Goal: Check status: Check status

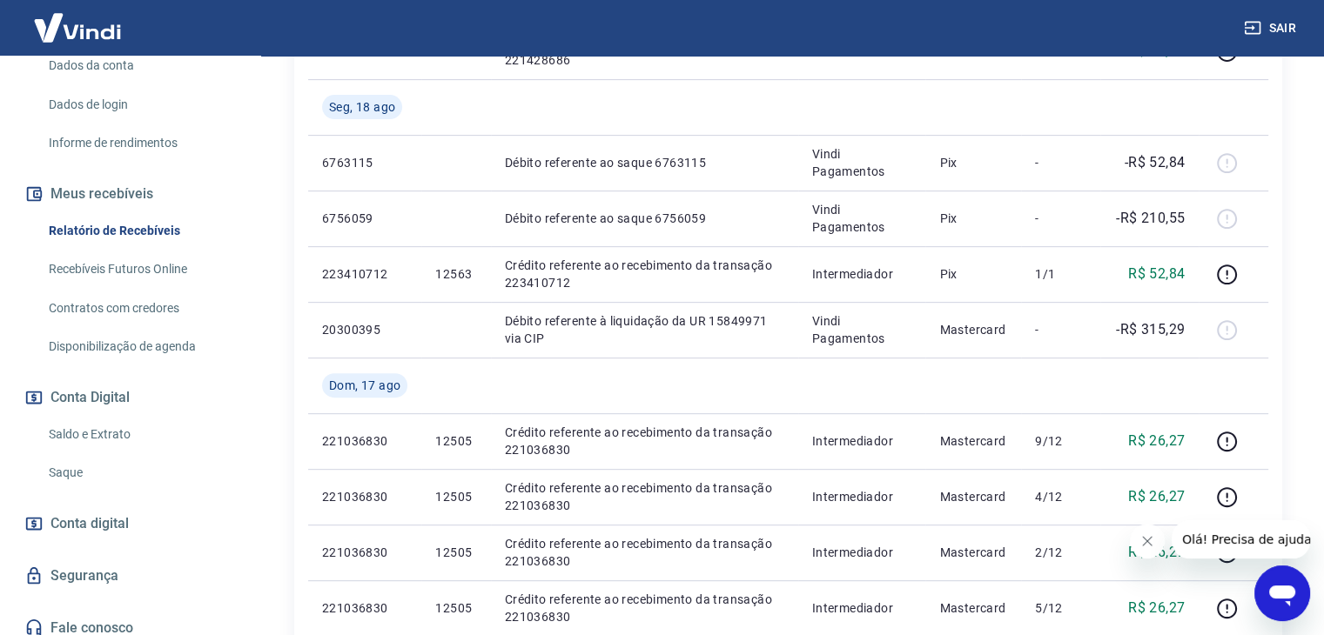
scroll to position [272, 0]
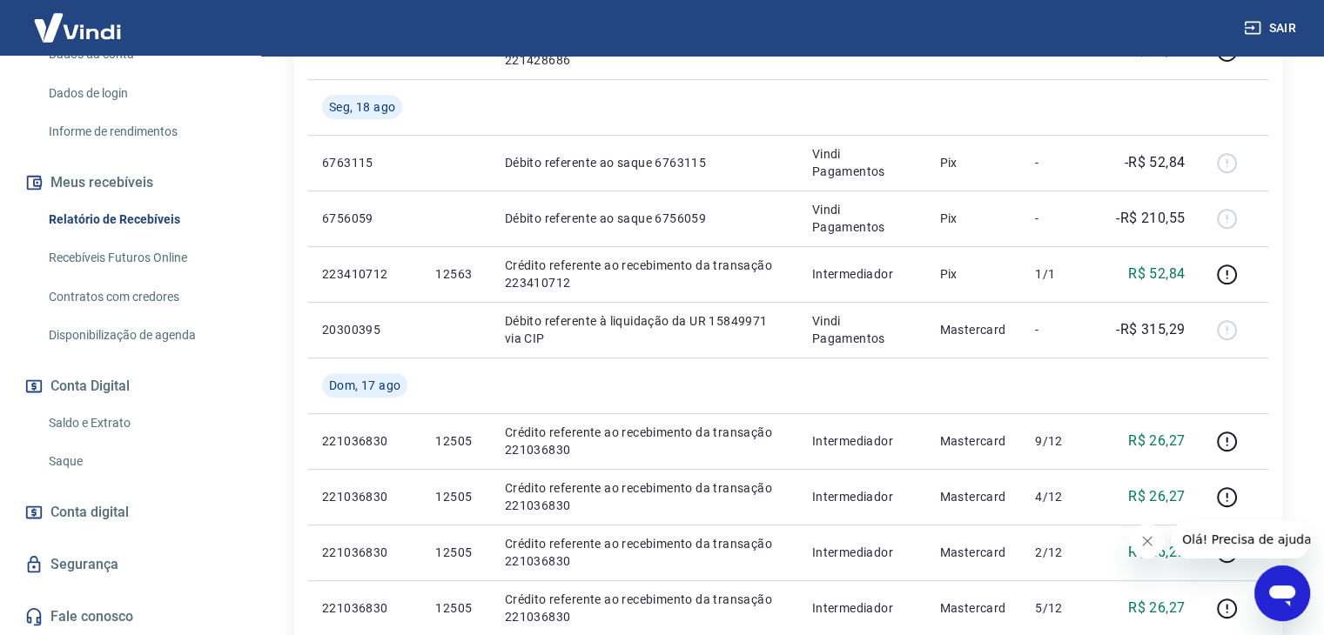
click at [103, 419] on link "Saldo e Extrato" at bounding box center [141, 424] width 198 height 36
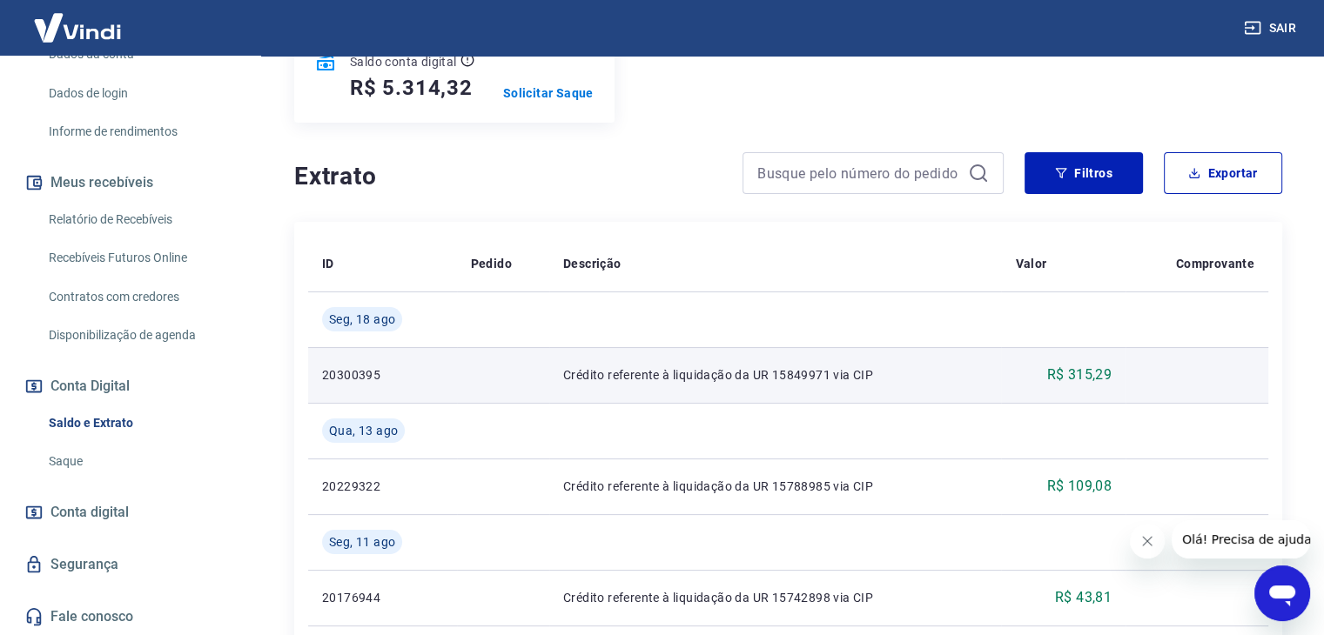
scroll to position [261, 0]
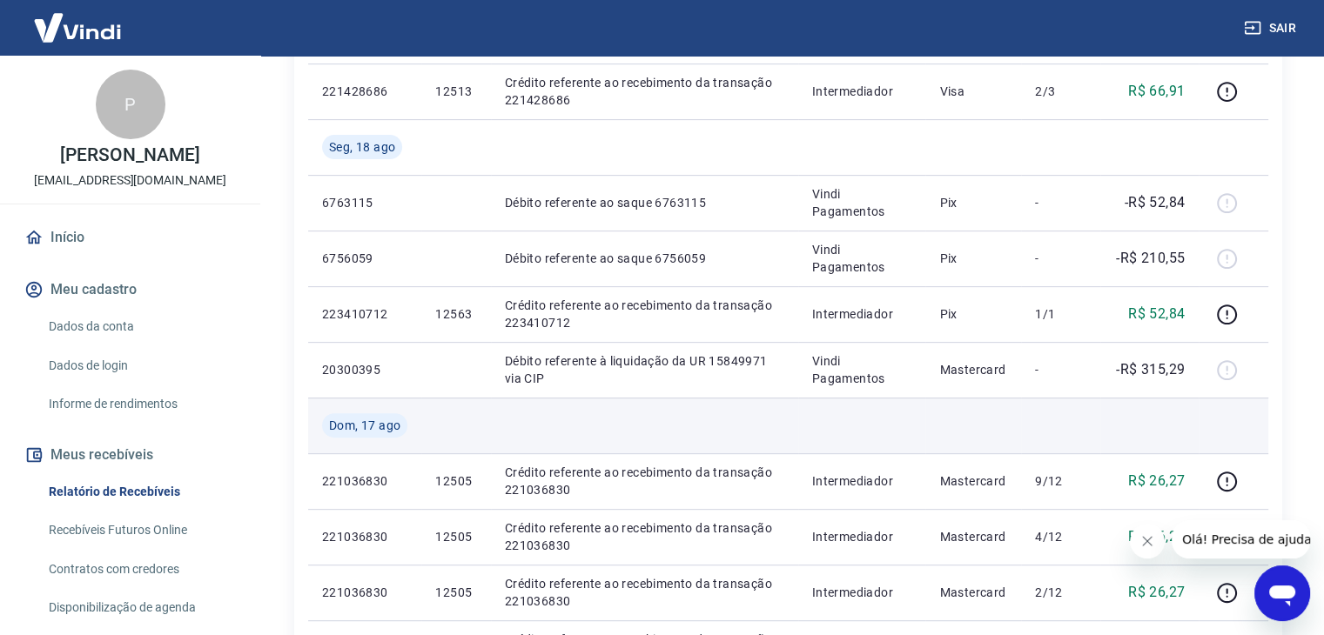
scroll to position [696, 0]
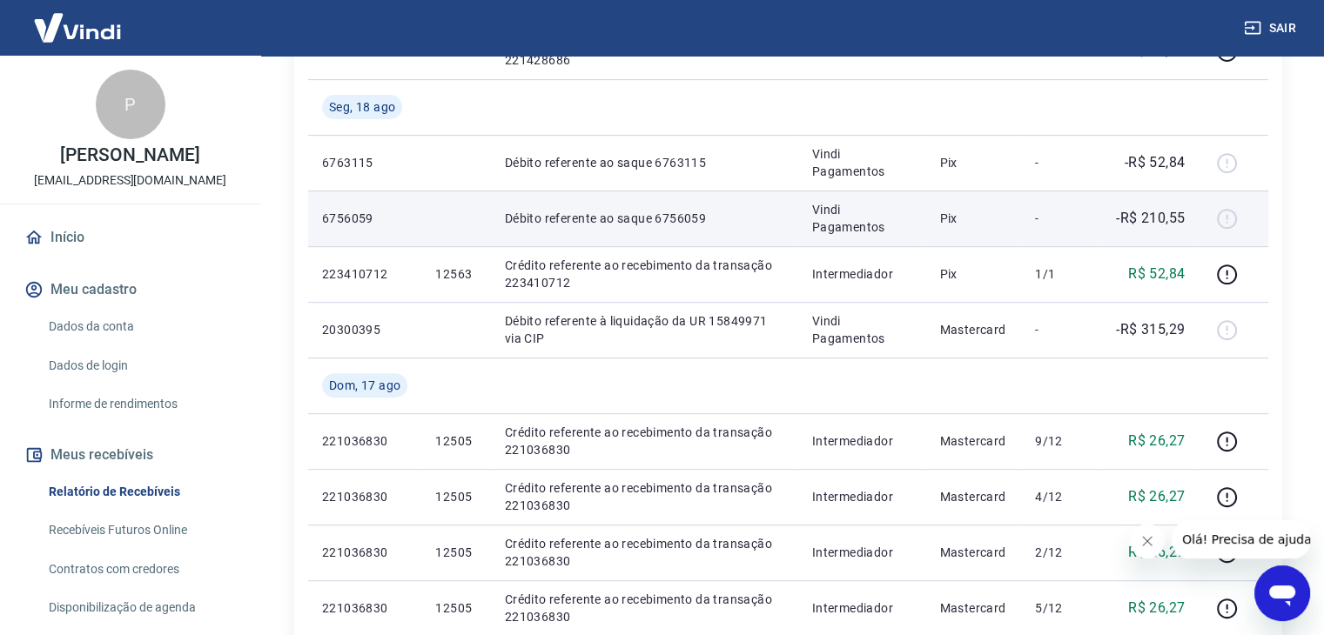
click at [1229, 220] on div at bounding box center [1233, 219] width 42 height 28
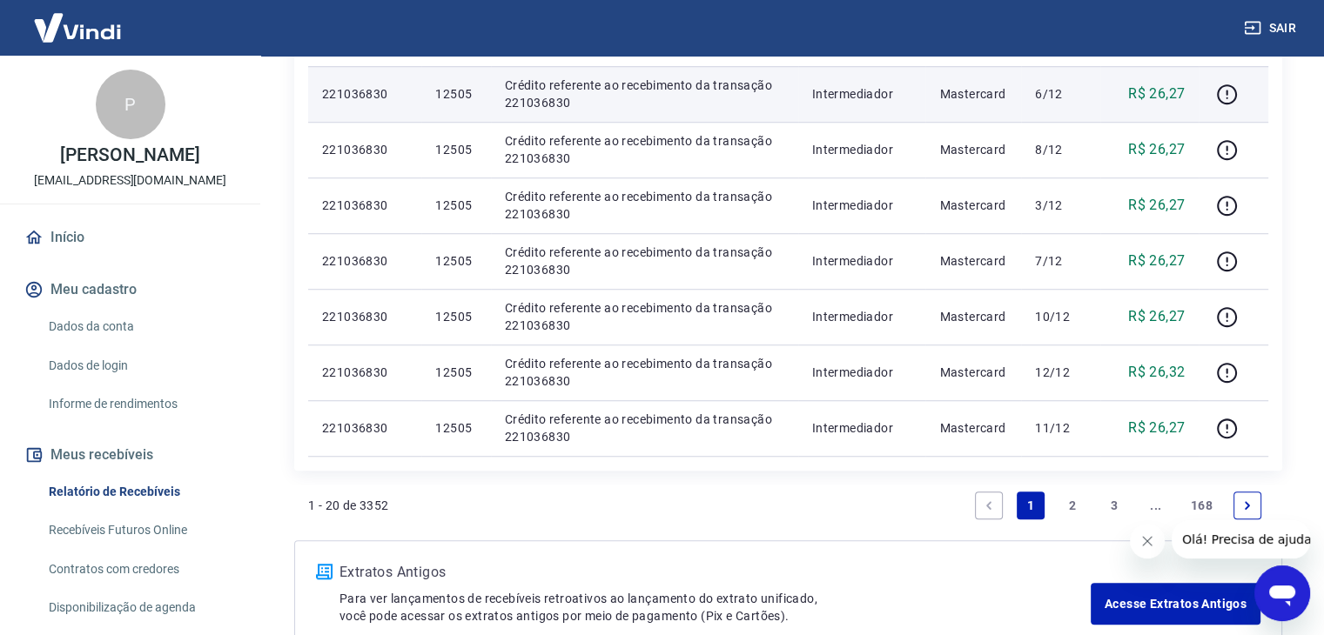
scroll to position [1306, 0]
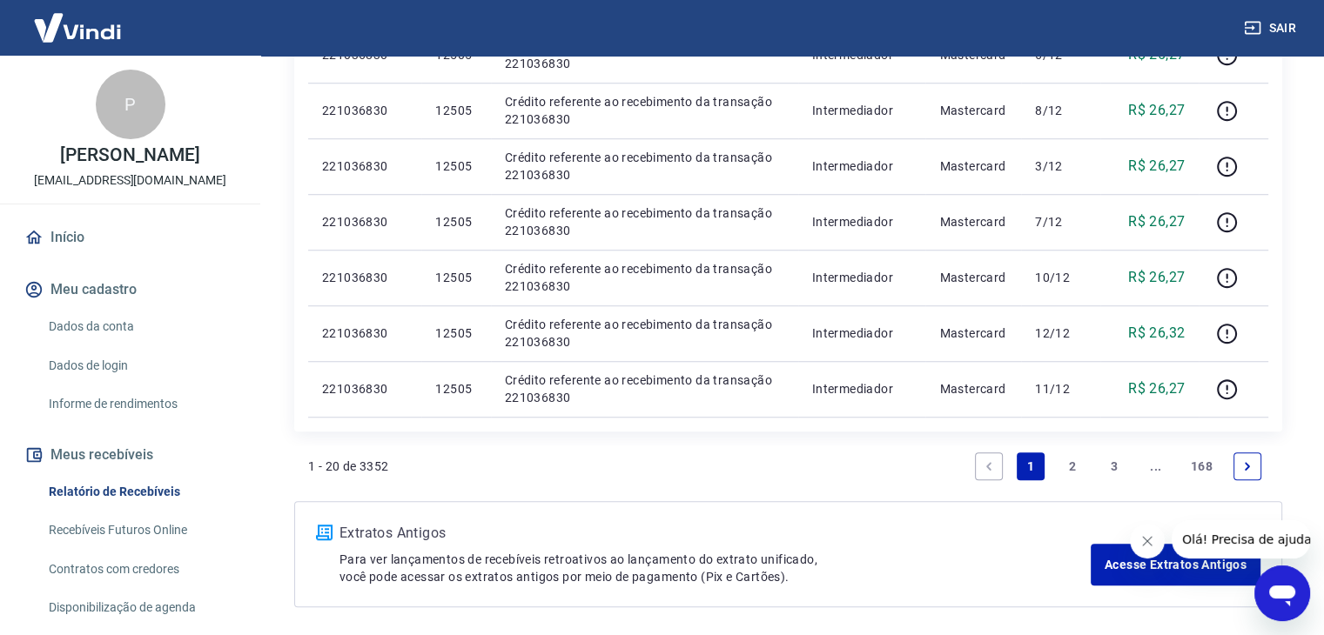
click at [1070, 468] on link "2" at bounding box center [1072, 467] width 28 height 28
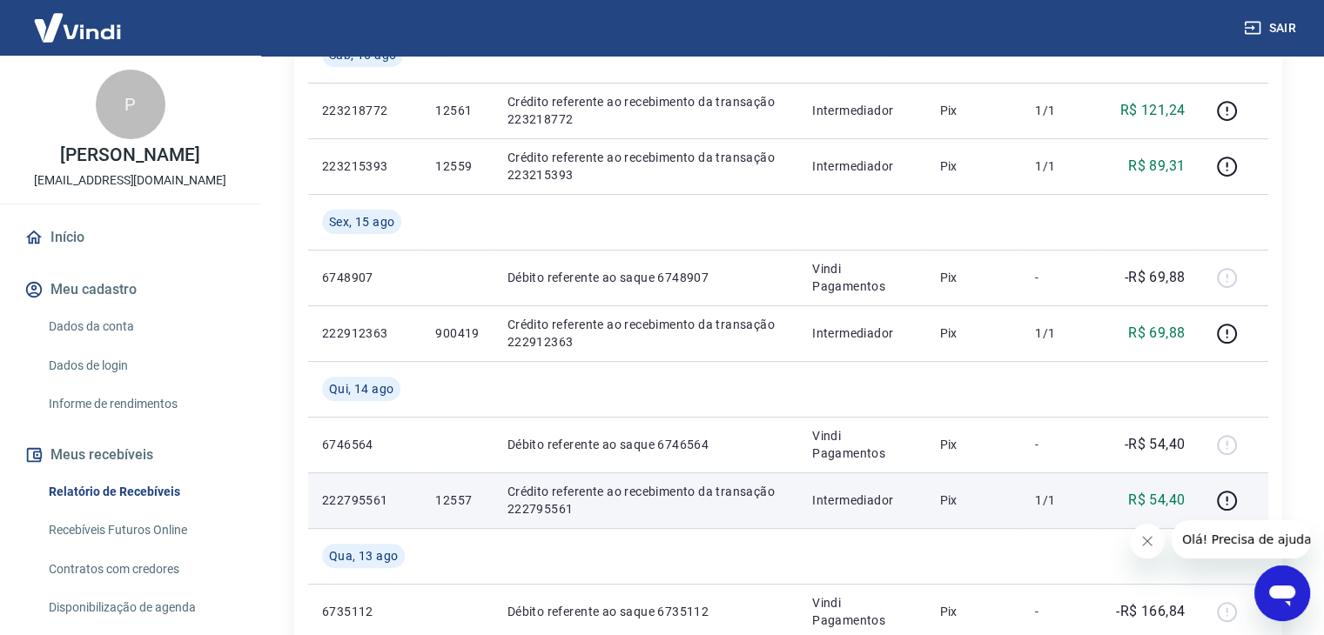
scroll to position [522, 0]
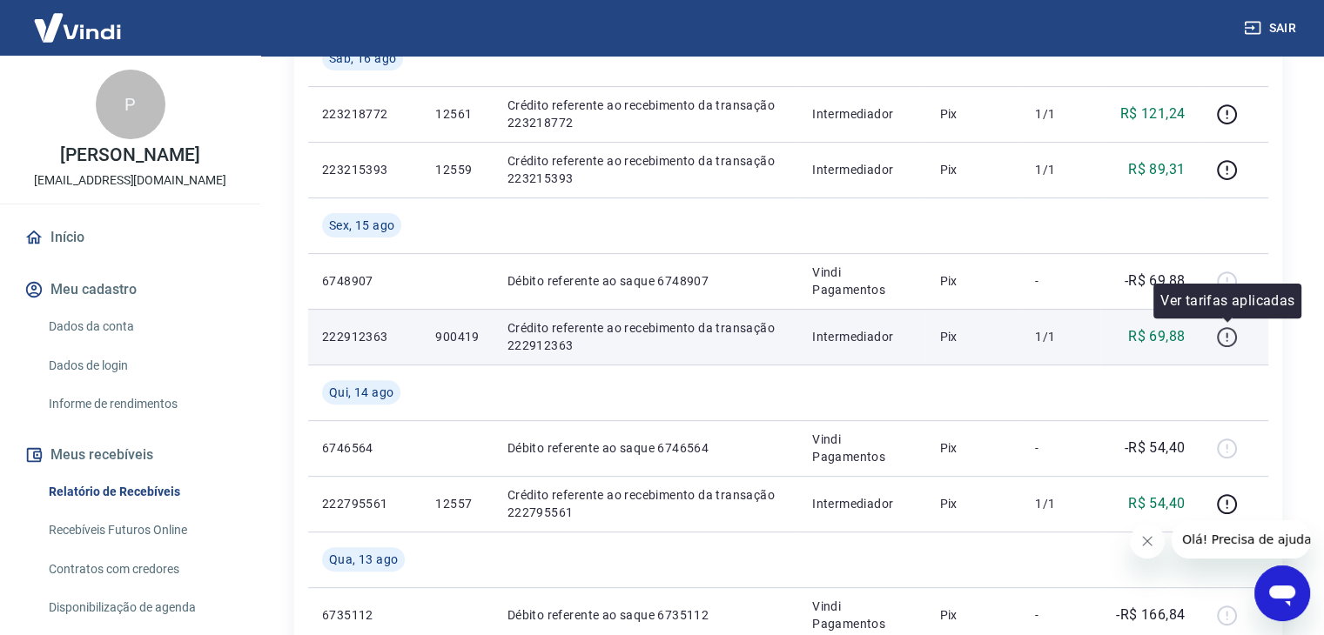
click at [1230, 338] on icon "button" at bounding box center [1227, 337] width 22 height 22
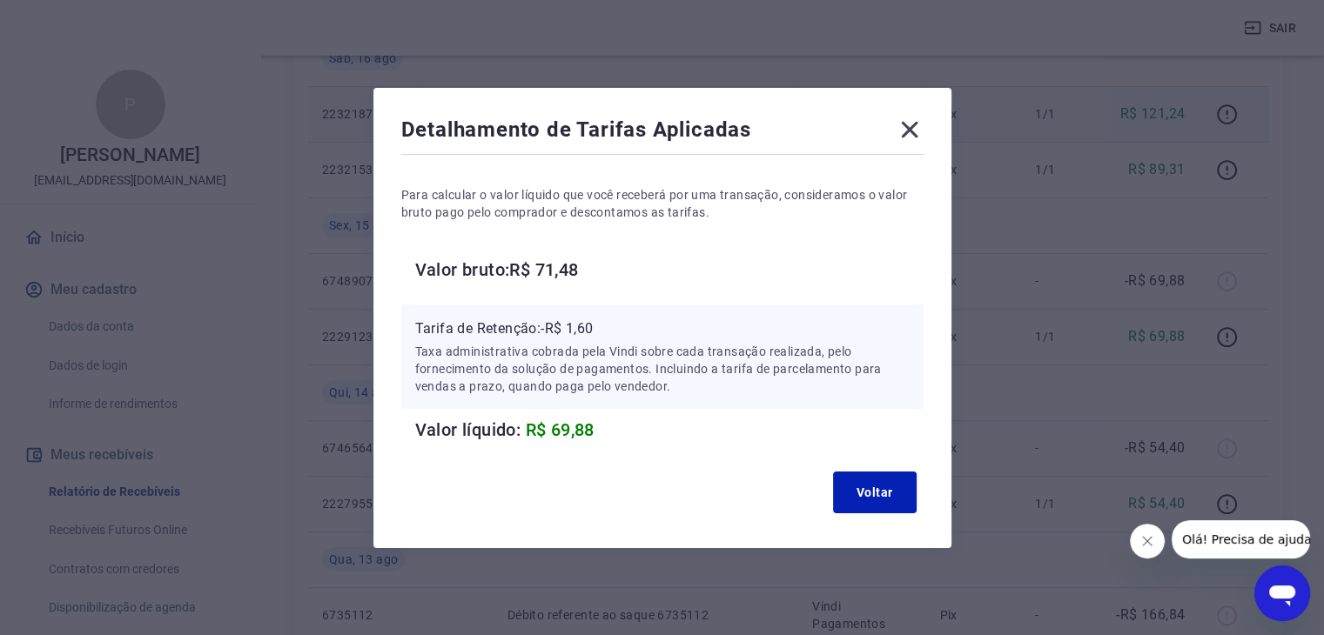
click at [921, 128] on icon at bounding box center [910, 130] width 28 height 28
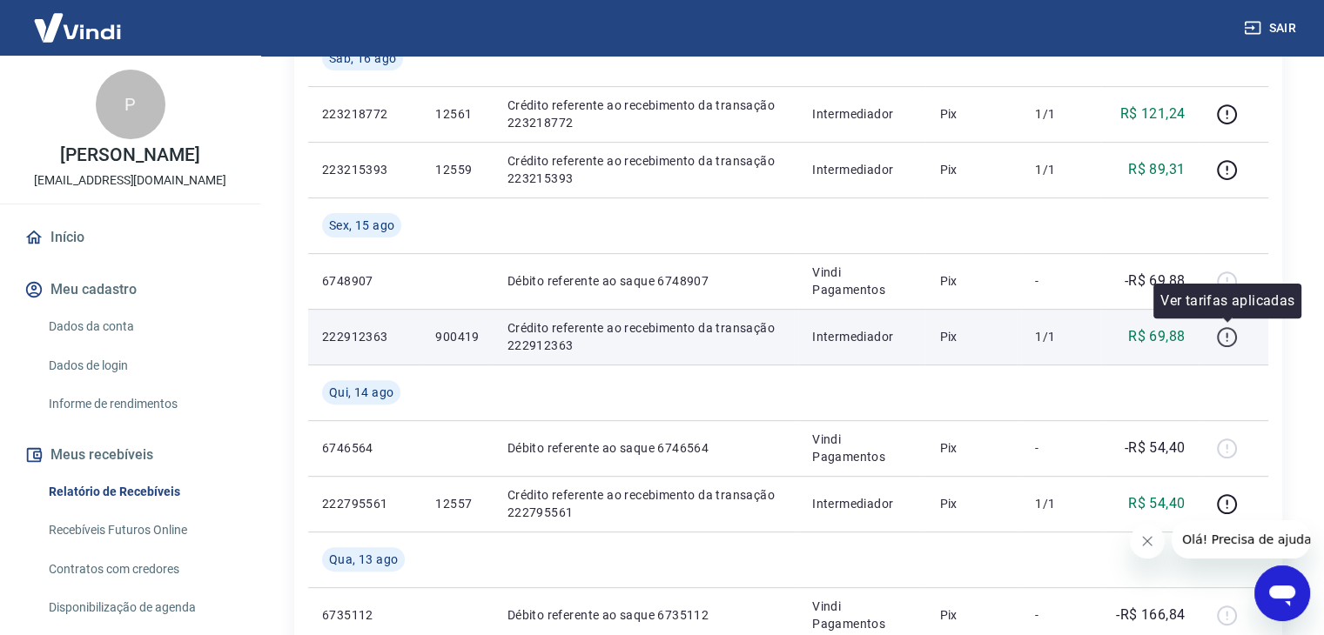
click at [1226, 340] on icon "button" at bounding box center [1227, 340] width 2 height 2
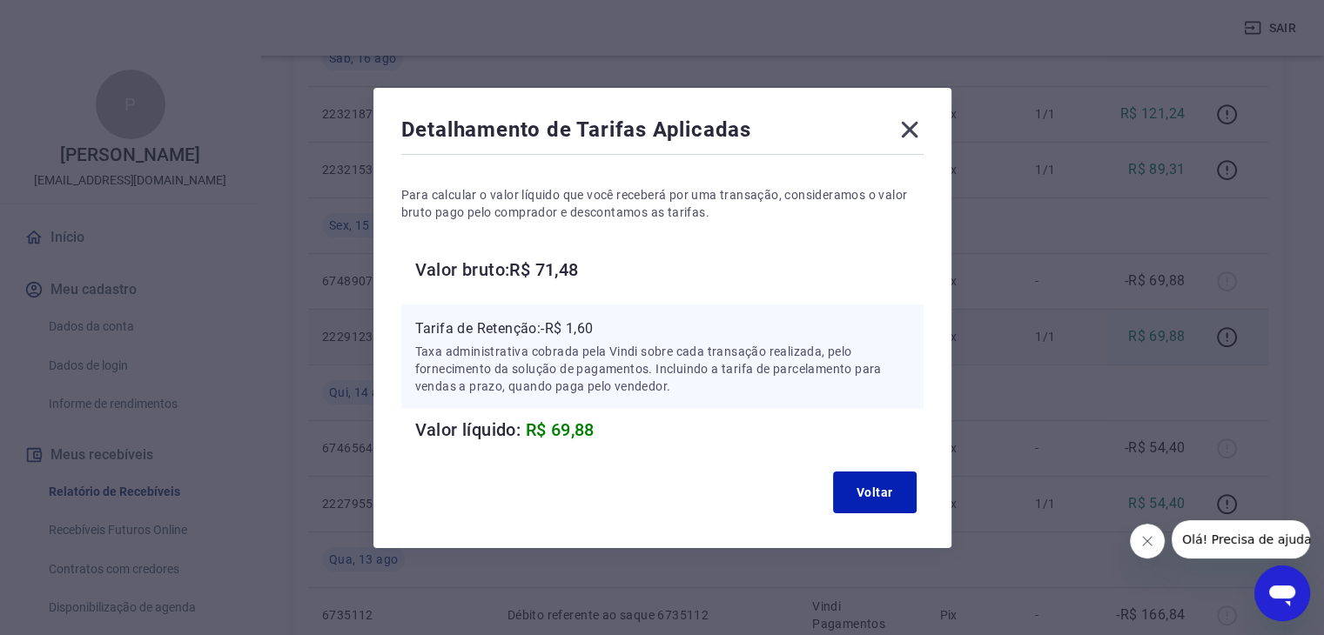
click at [914, 135] on icon at bounding box center [910, 130] width 28 height 28
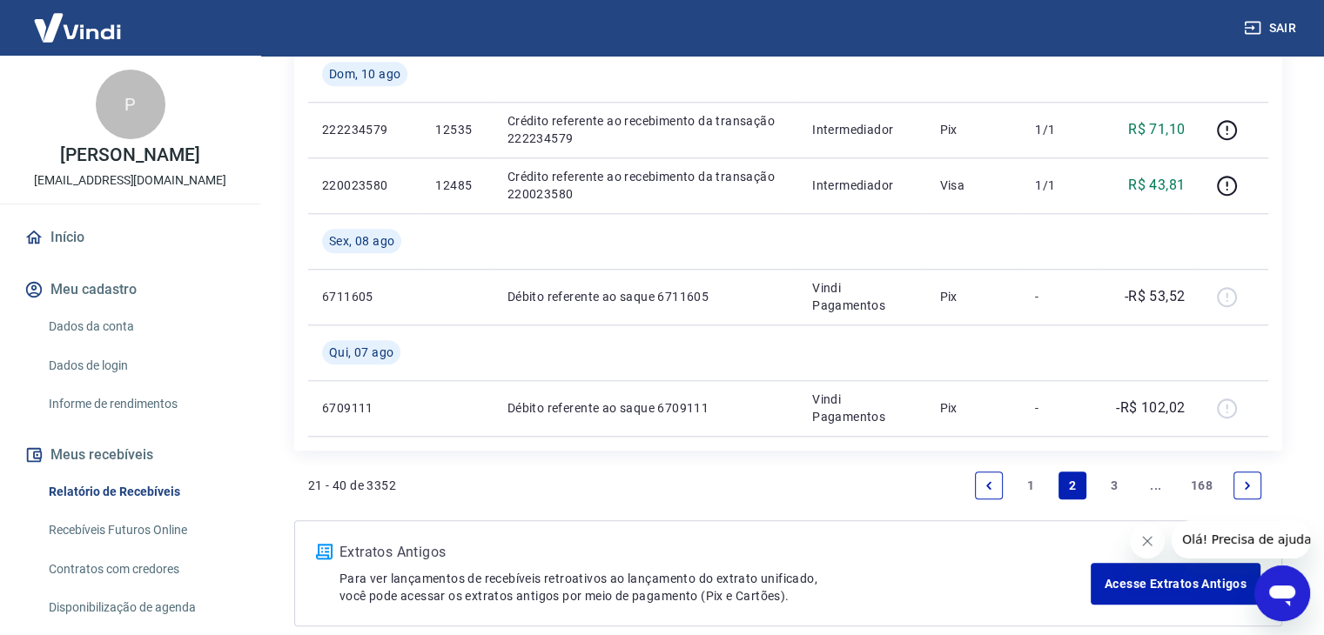
scroll to position [1762, 0]
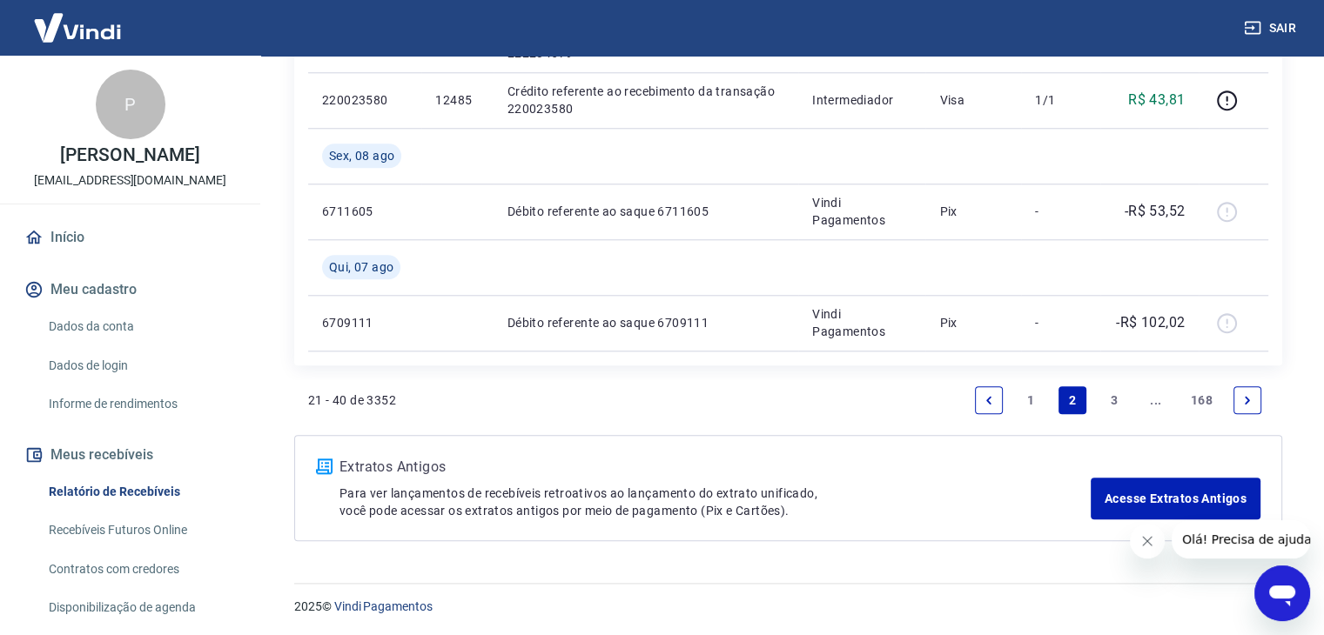
click at [1029, 391] on link "1" at bounding box center [1031, 400] width 28 height 28
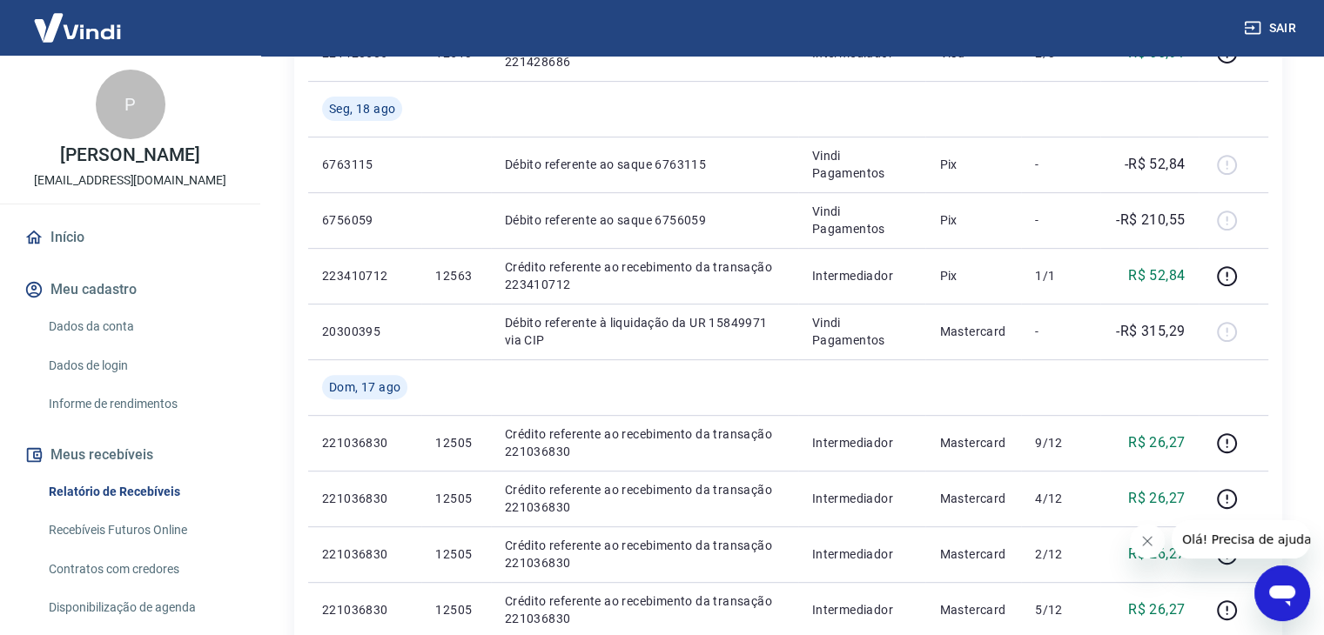
scroll to position [675, 0]
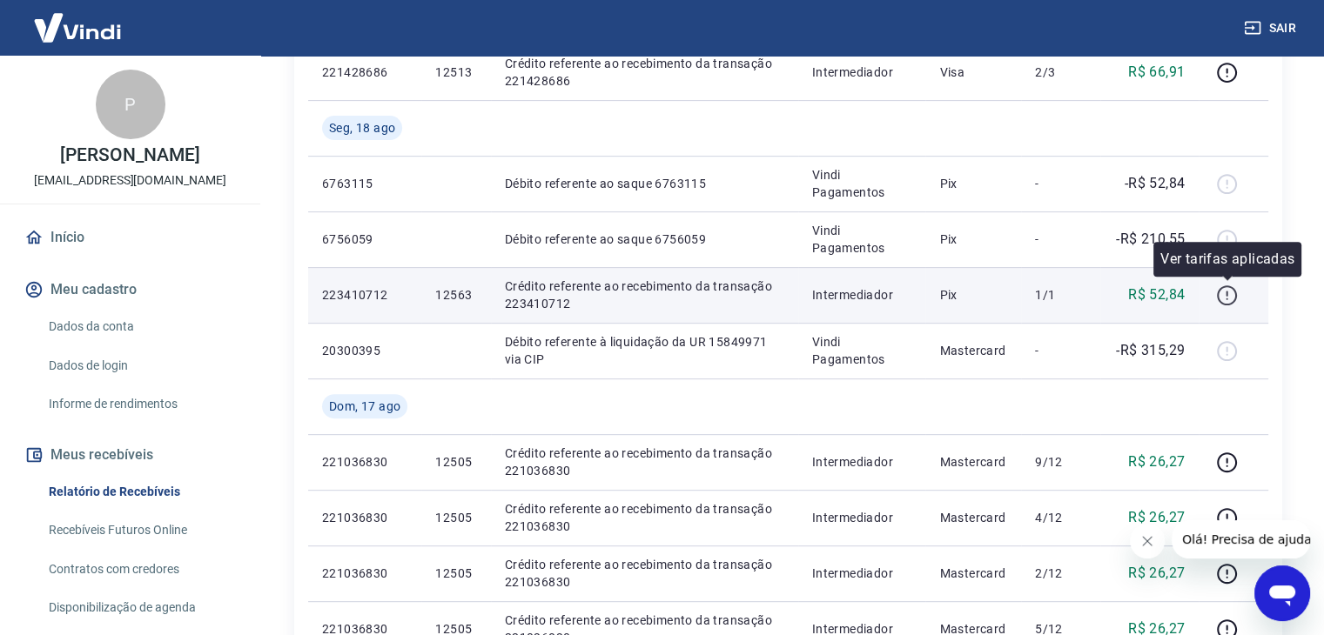
click at [1227, 292] on icon "button" at bounding box center [1227, 293] width 2 height 5
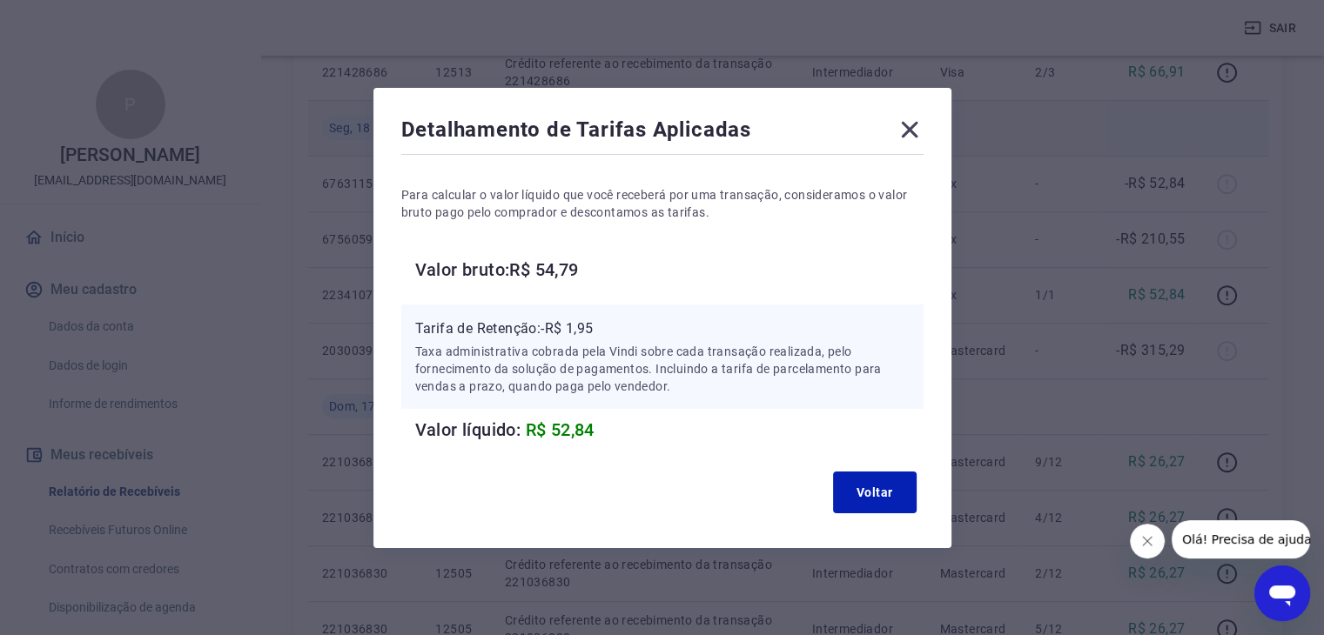
click at [916, 134] on icon at bounding box center [910, 130] width 28 height 28
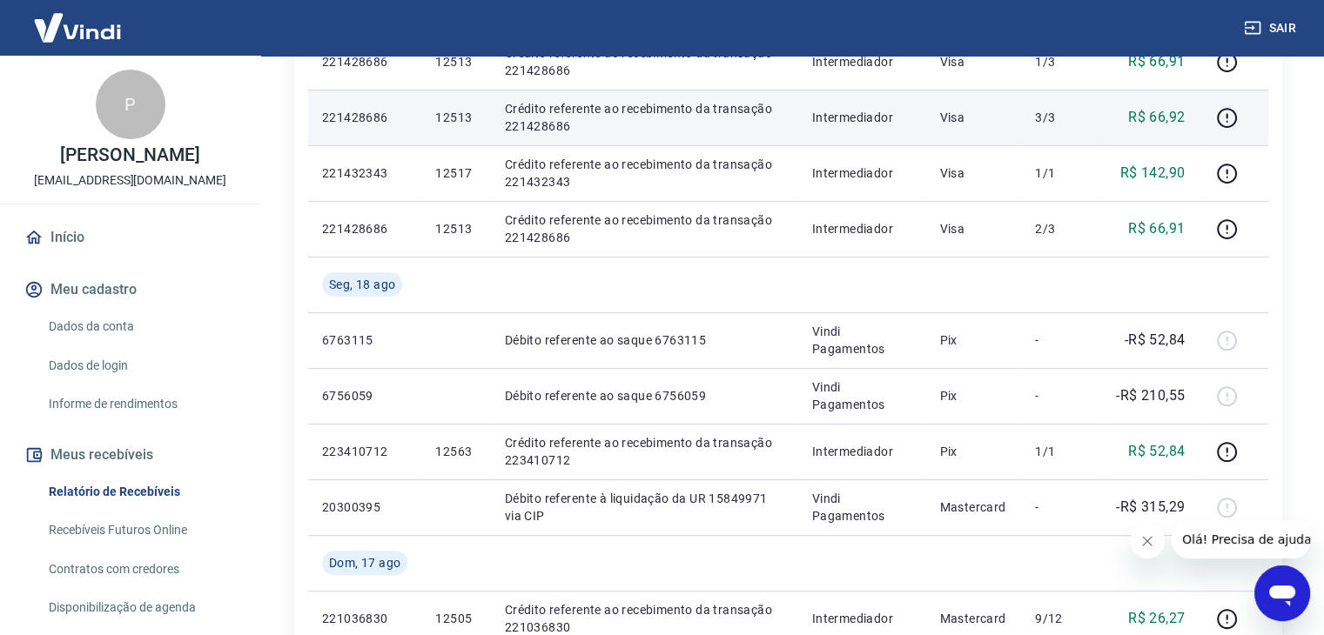
scroll to position [414, 0]
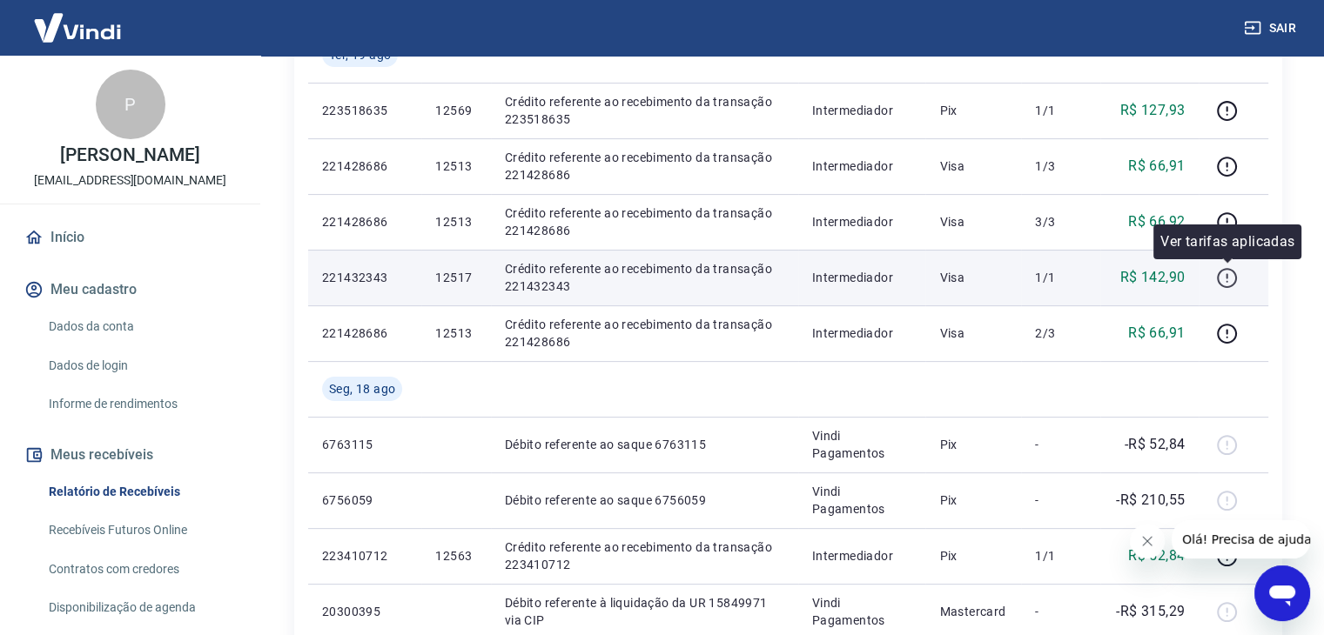
click at [1226, 279] on icon "button" at bounding box center [1227, 278] width 22 height 22
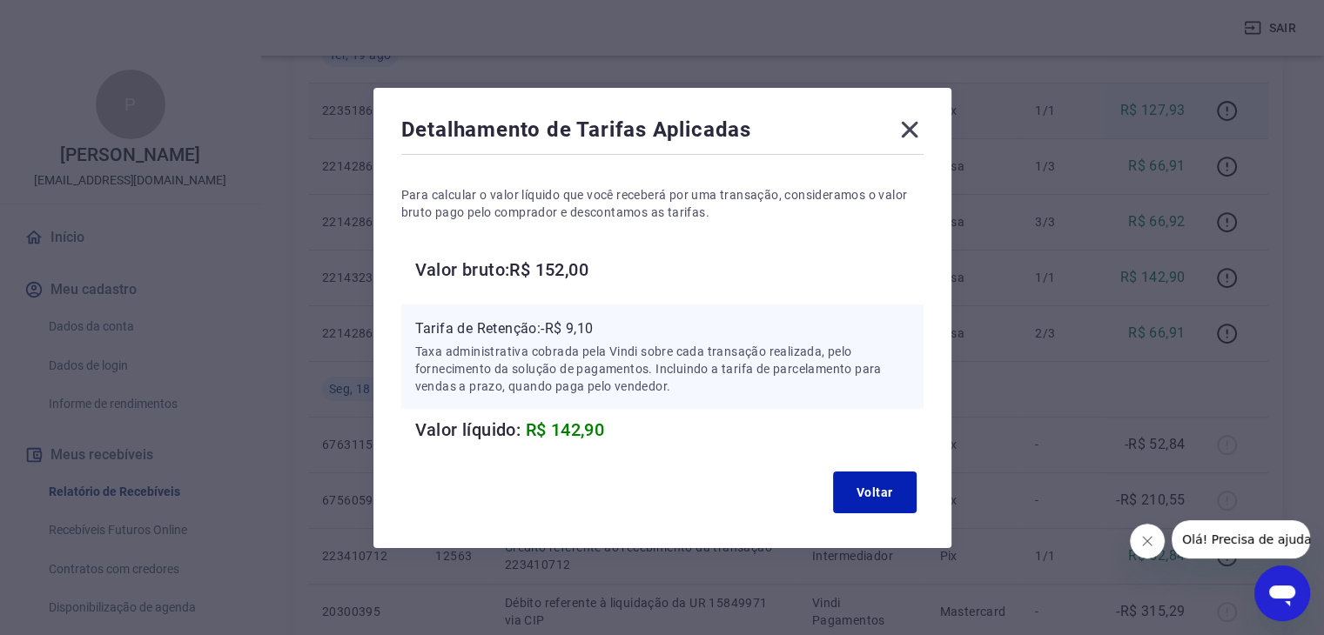
click at [913, 131] on icon at bounding box center [909, 129] width 17 height 17
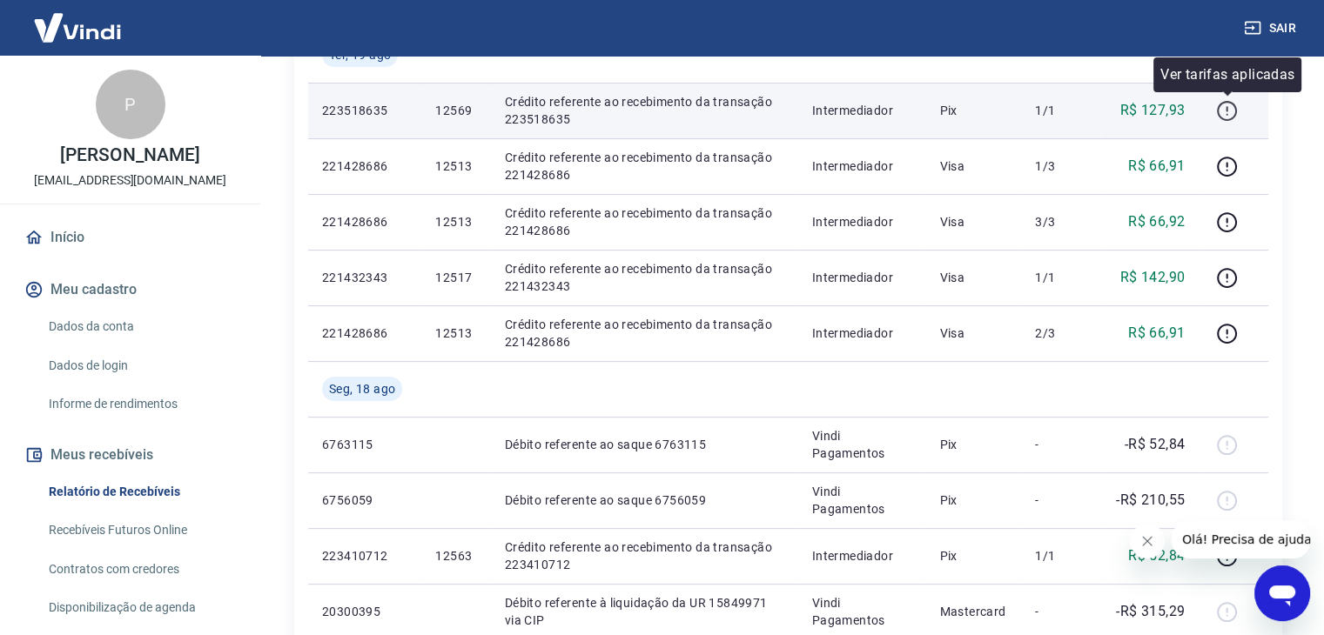
click at [1227, 104] on icon "button" at bounding box center [1227, 111] width 22 height 22
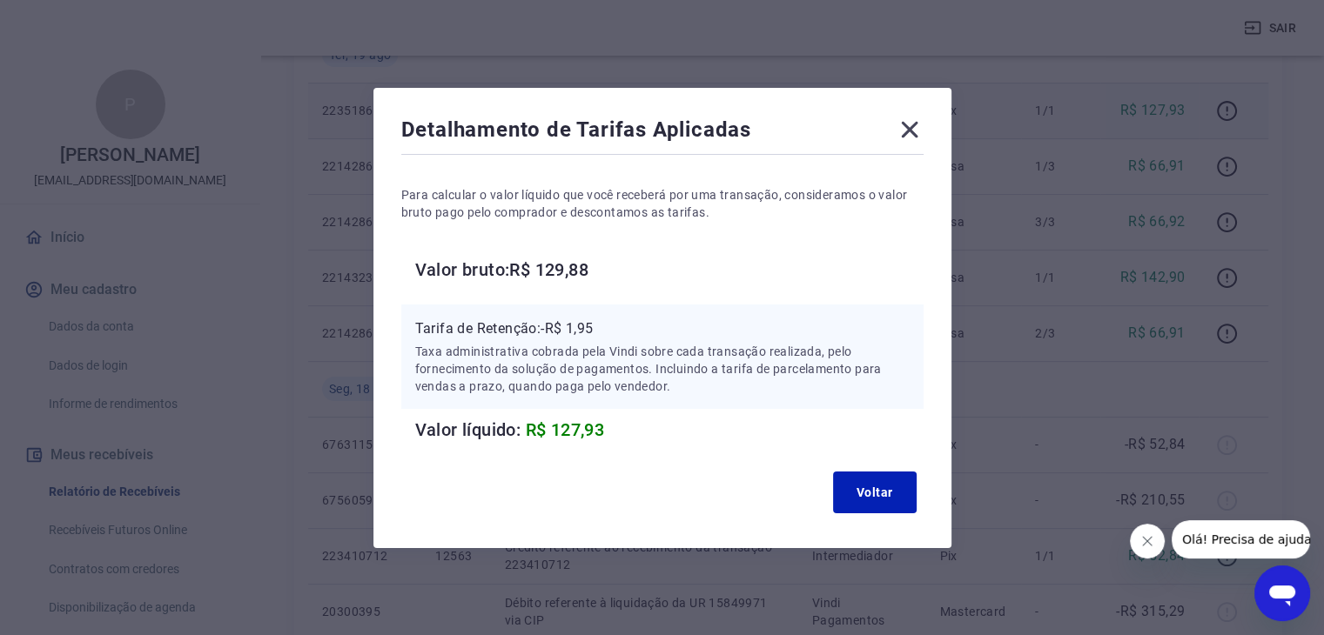
click at [916, 124] on icon at bounding box center [910, 130] width 28 height 28
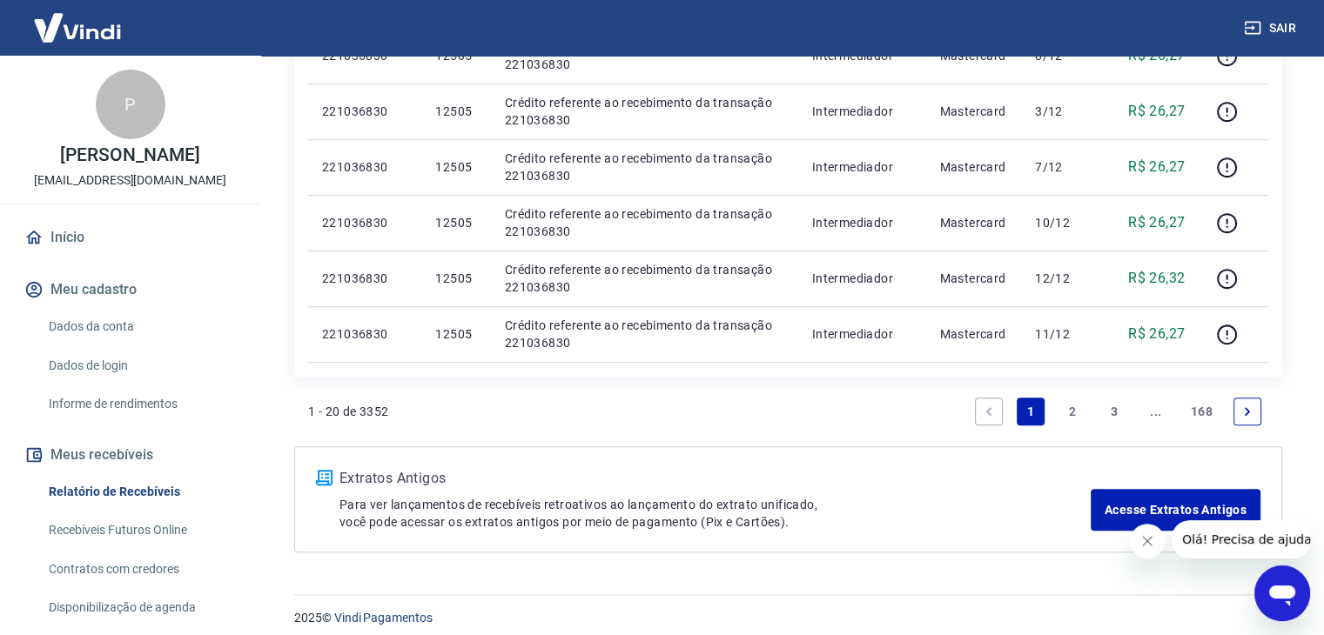
scroll to position [1372, 0]
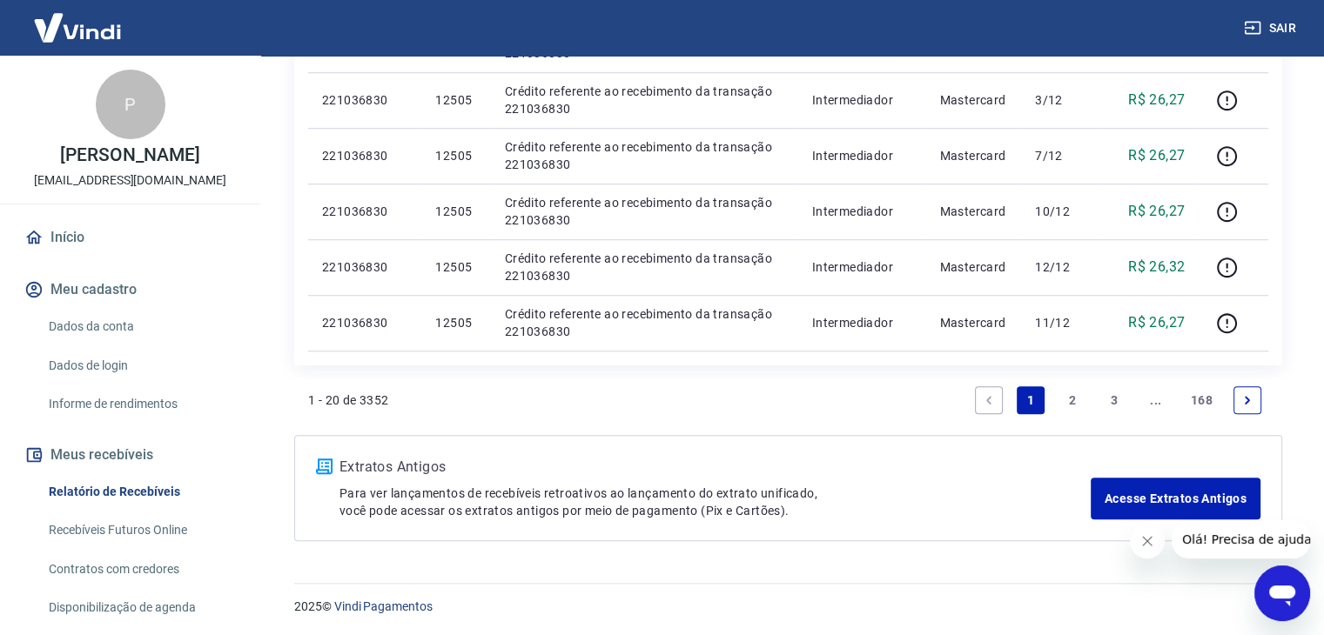
click at [1076, 397] on link "2" at bounding box center [1072, 400] width 28 height 28
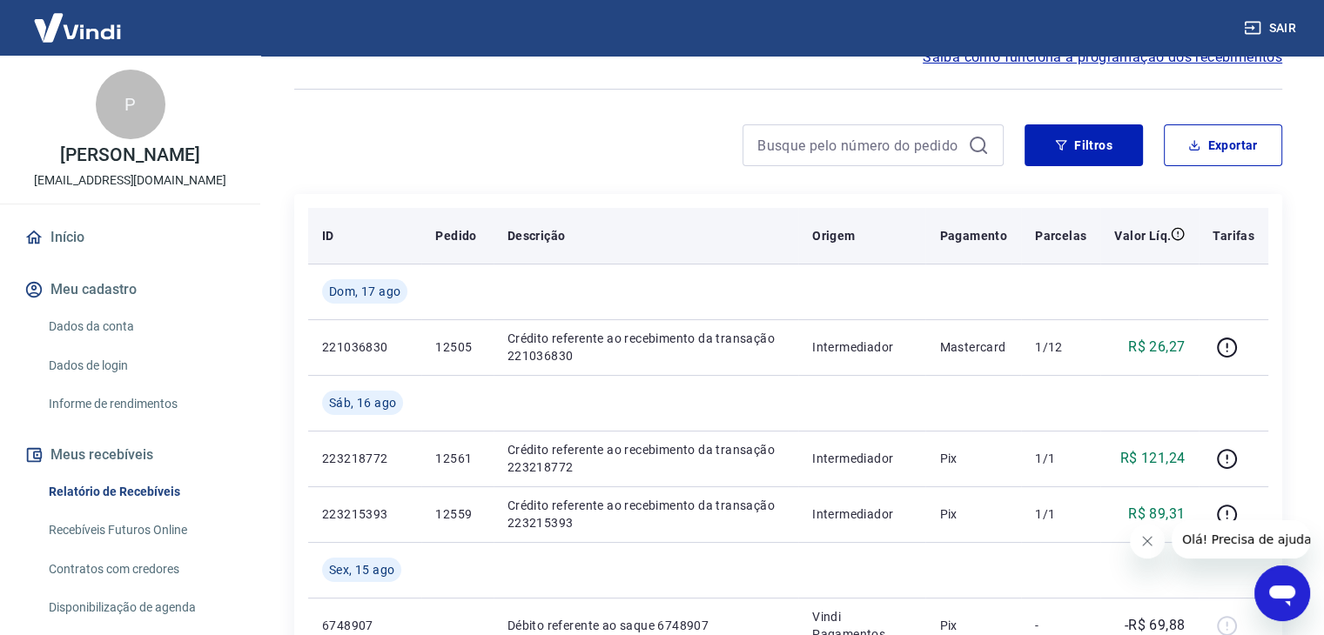
scroll to position [261, 0]
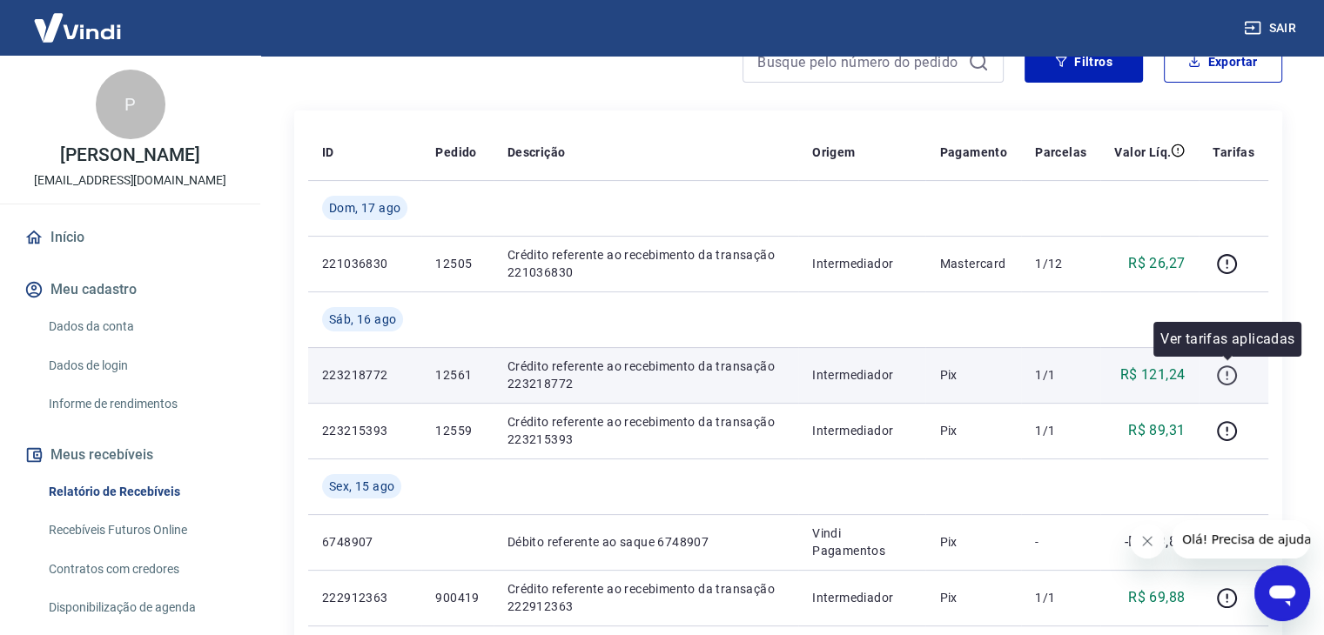
click at [1225, 371] on icon "button" at bounding box center [1227, 376] width 22 height 22
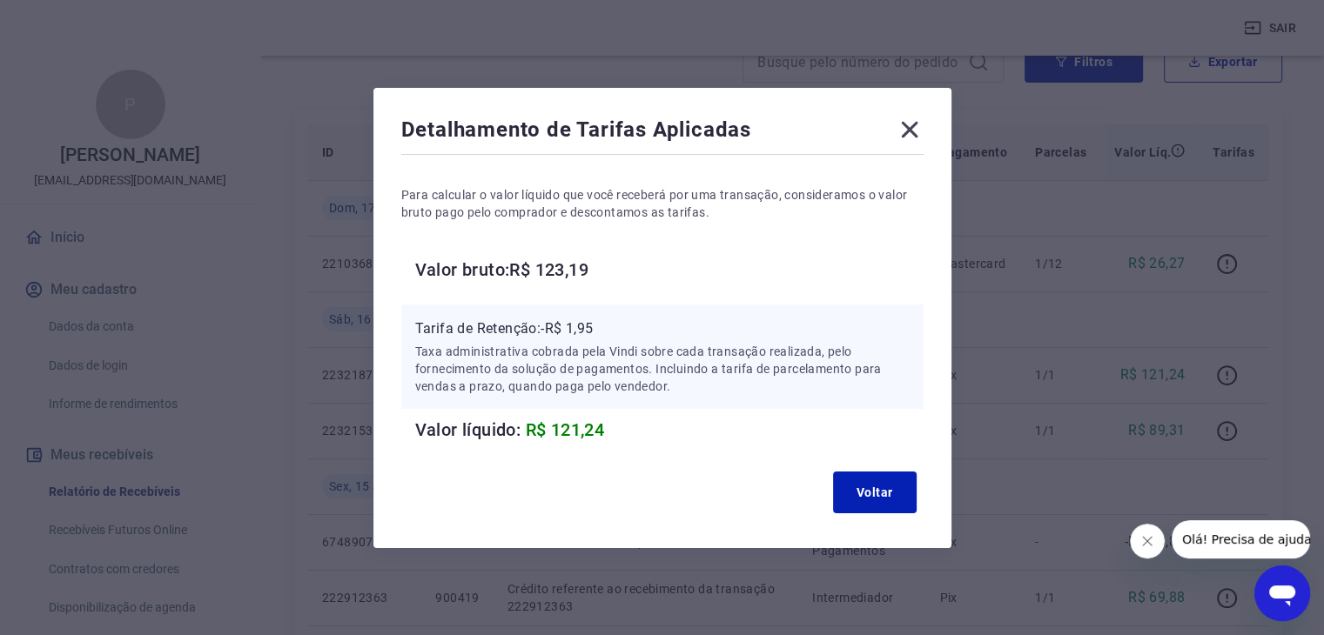
click at [917, 130] on icon at bounding box center [910, 130] width 28 height 28
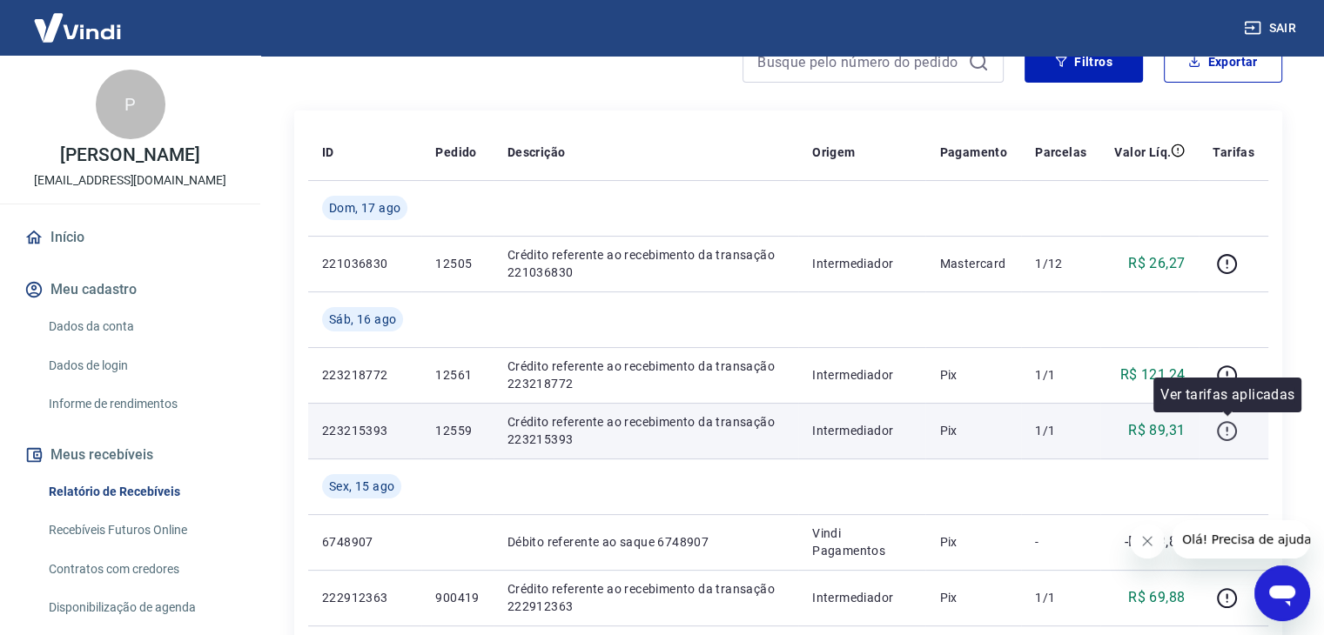
click at [1229, 430] on icon "button" at bounding box center [1227, 431] width 22 height 22
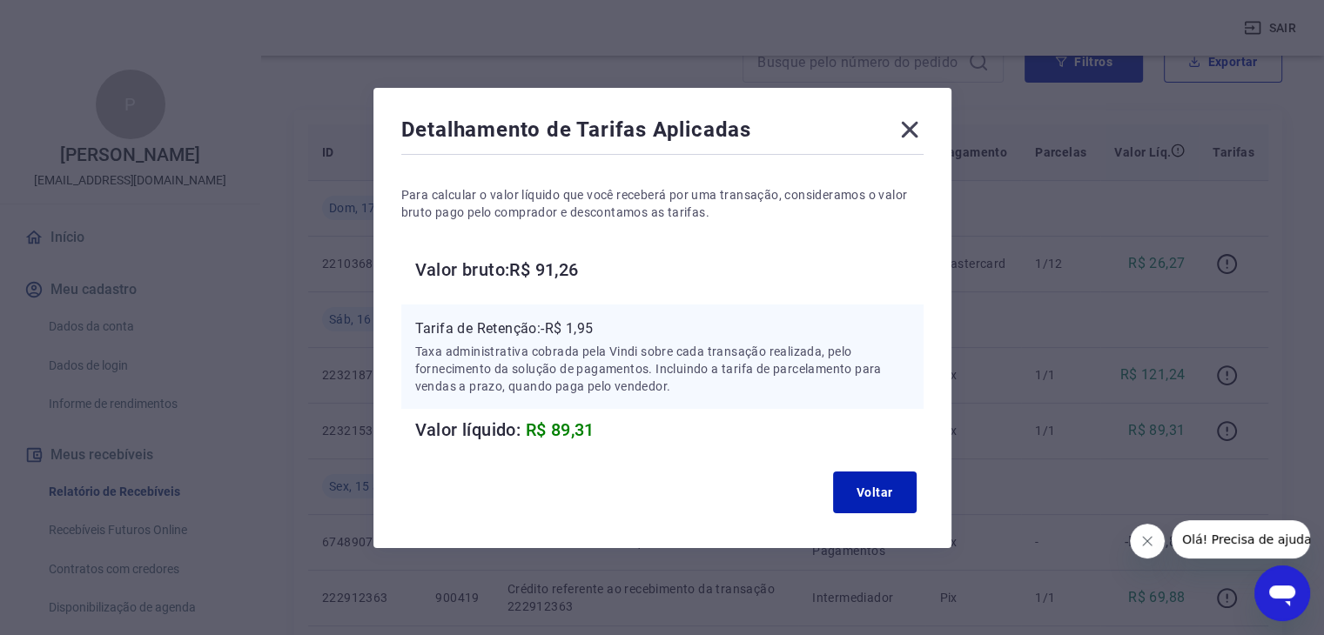
click at [917, 127] on icon at bounding box center [909, 129] width 17 height 17
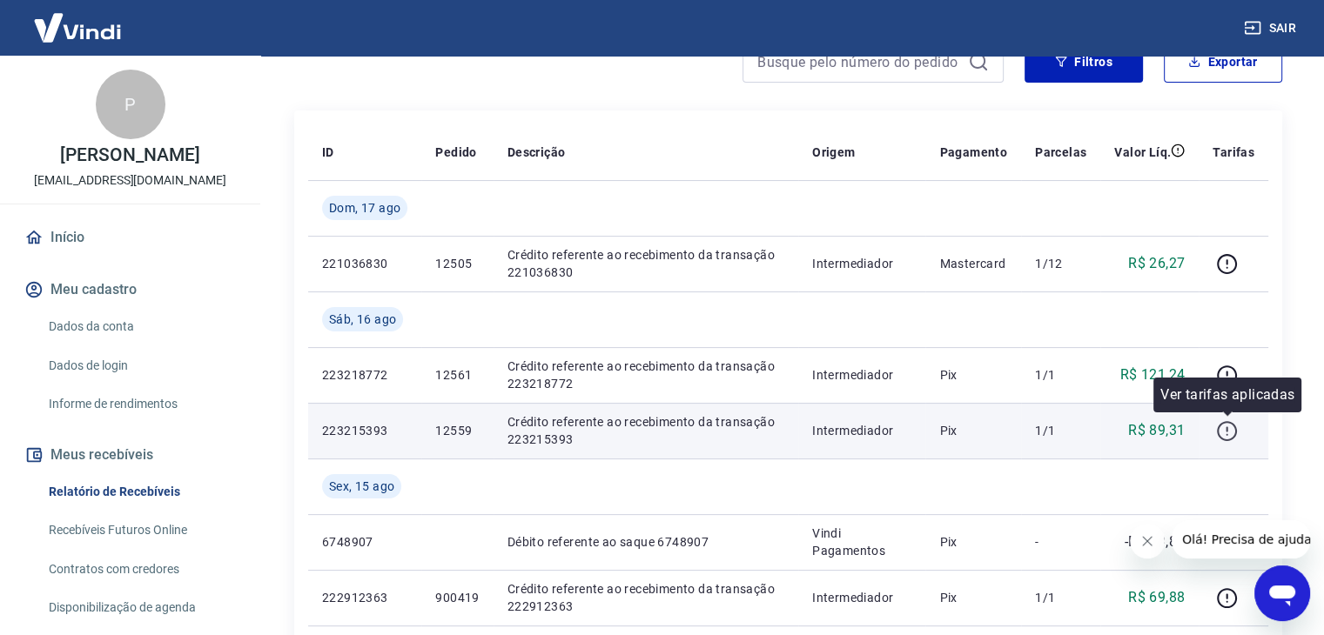
click at [1226, 429] on icon "button" at bounding box center [1227, 431] width 22 height 22
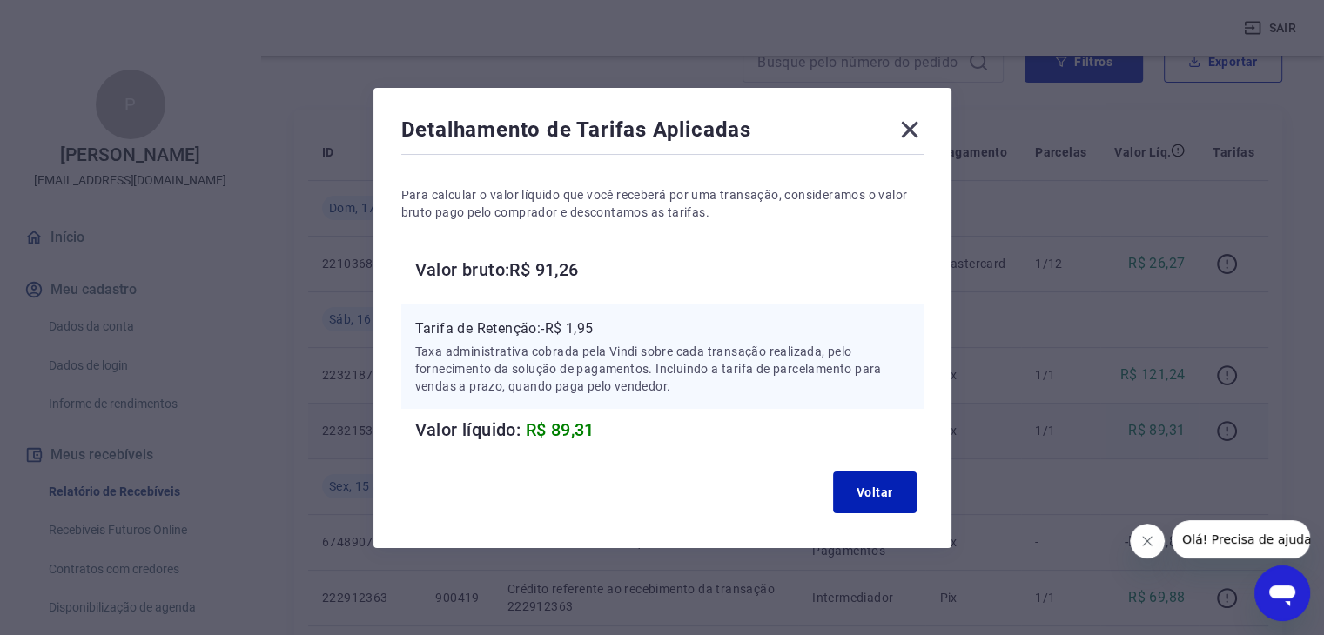
click at [911, 123] on icon at bounding box center [910, 130] width 28 height 28
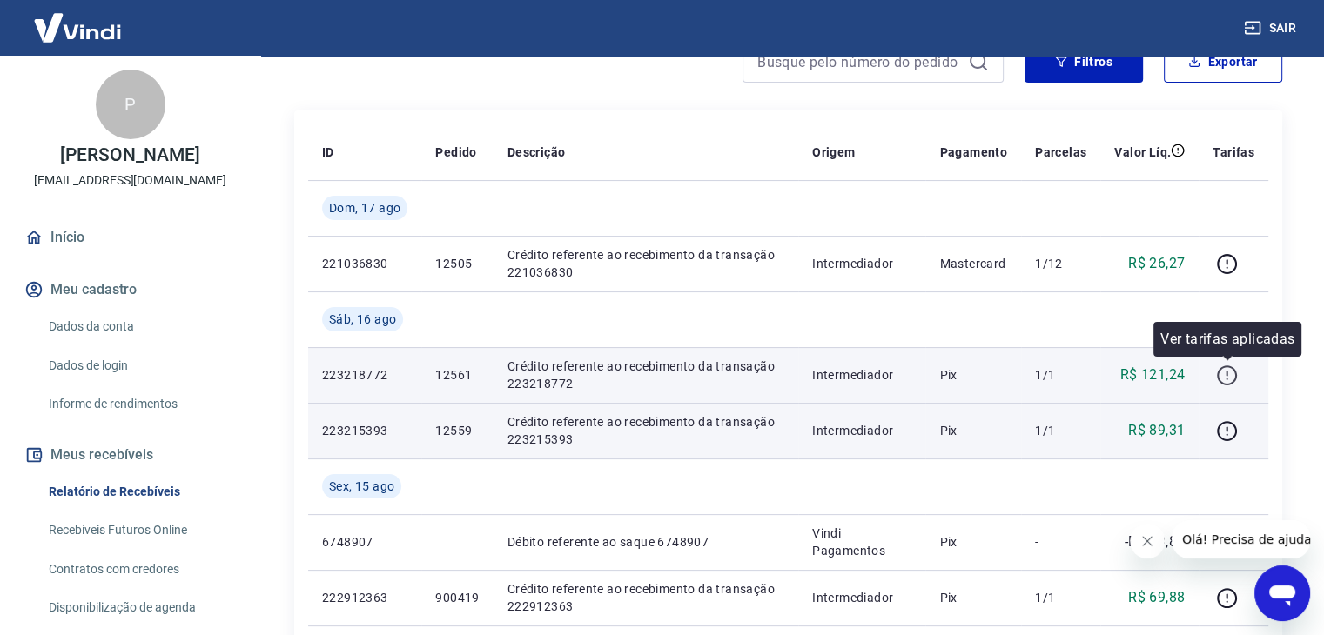
click at [1227, 366] on icon "button" at bounding box center [1227, 376] width 22 height 22
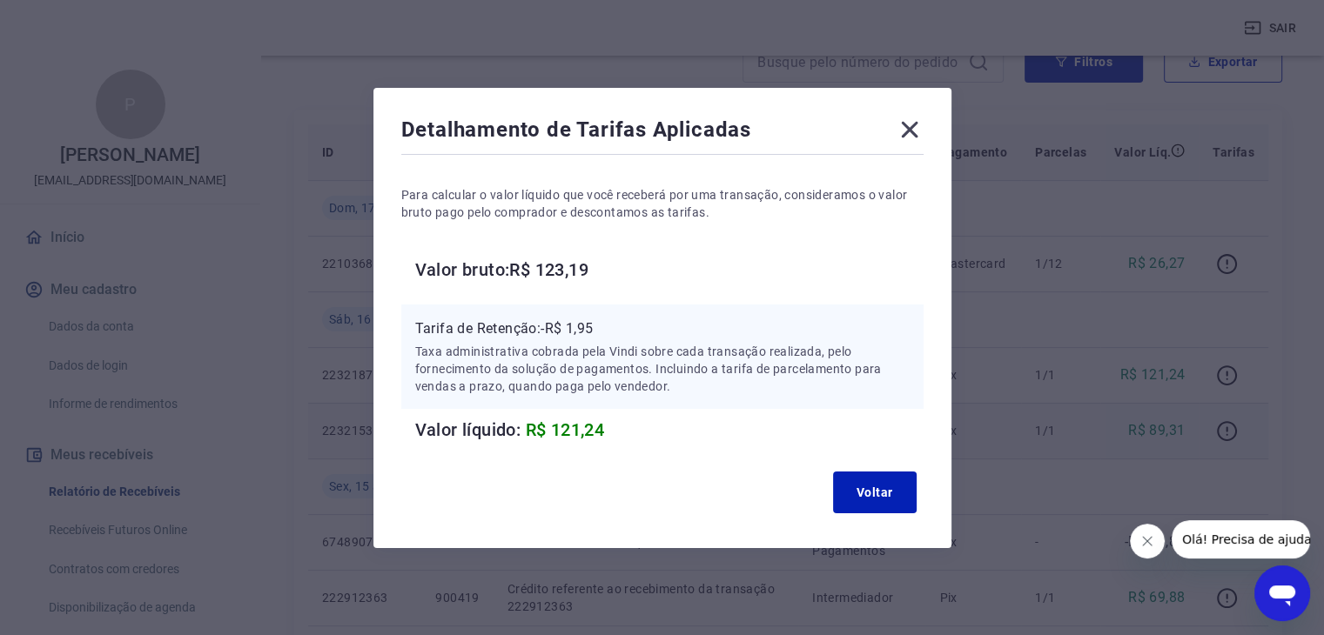
drag, startPoint x: 909, startPoint y: 126, endPoint x: 899, endPoint y: 139, distance: 16.2
click at [909, 128] on icon at bounding box center [910, 130] width 28 height 28
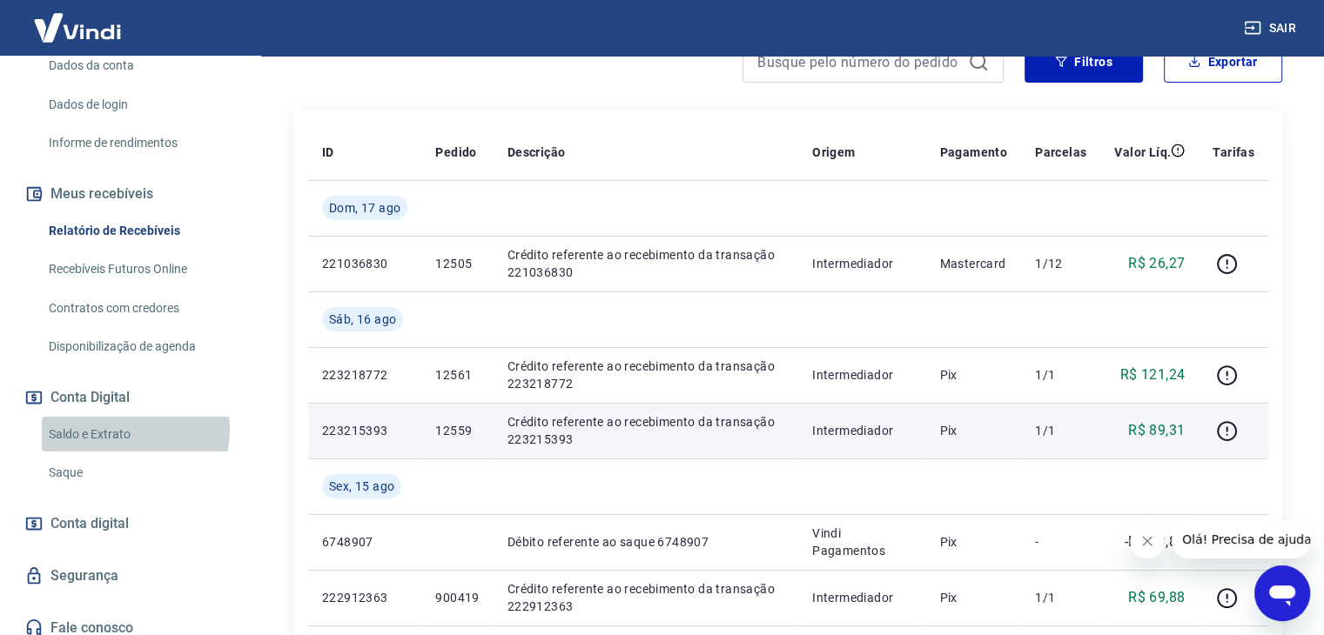
click at [111, 428] on link "Saldo e Extrato" at bounding box center [141, 435] width 198 height 36
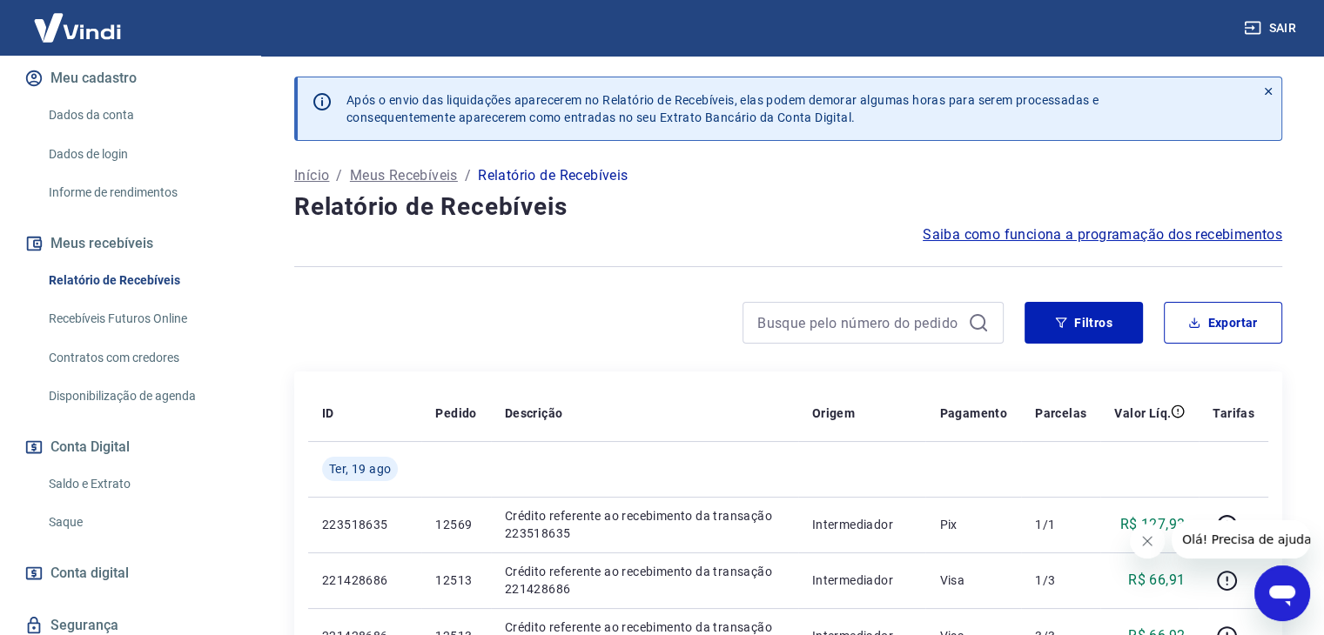
scroll to position [185, 0]
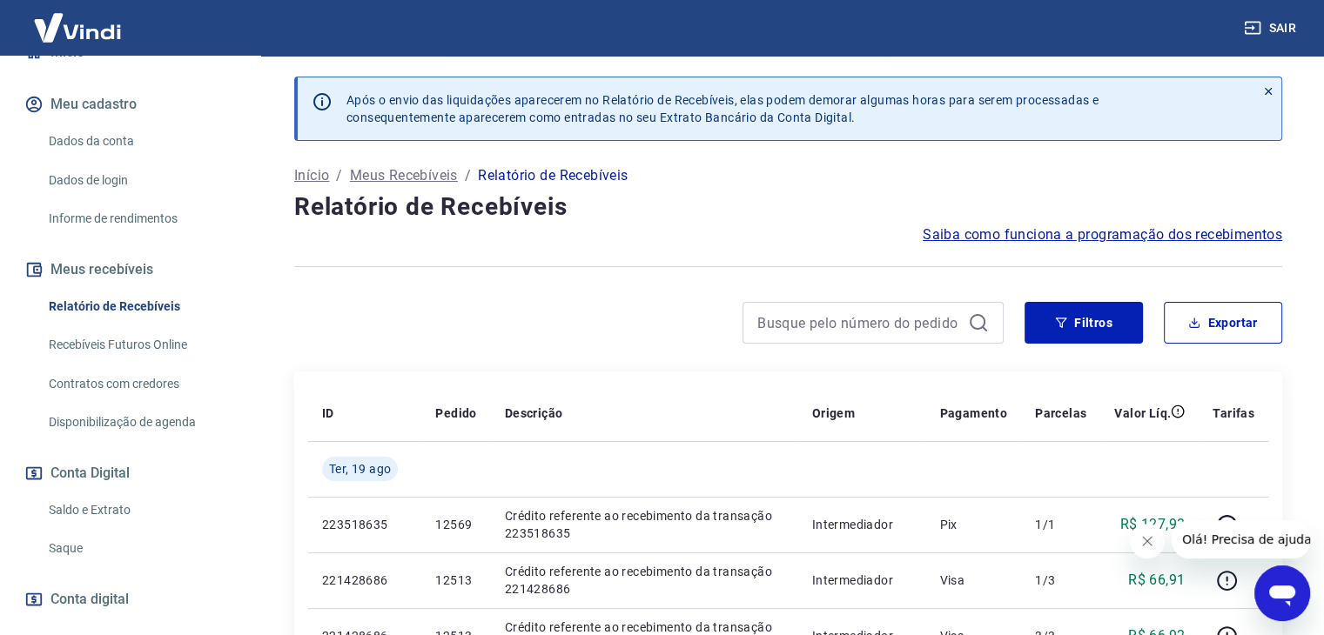
click at [86, 510] on link "Saldo e Extrato" at bounding box center [141, 511] width 198 height 36
